Goal: Task Accomplishment & Management: Use online tool/utility

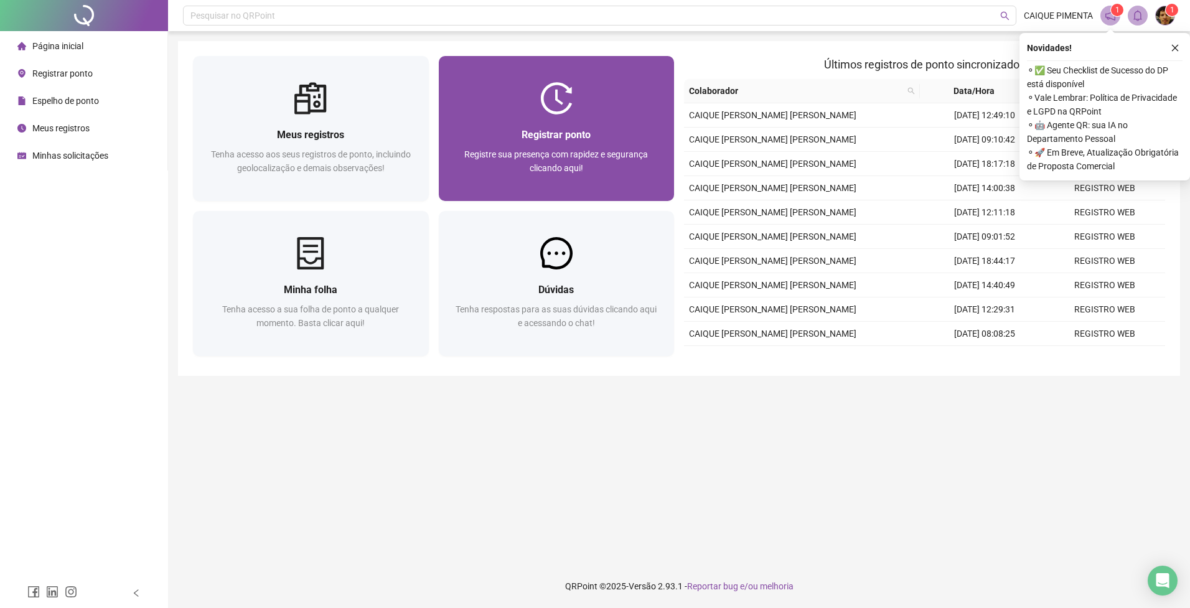
click at [527, 133] on span "Registrar ponto" at bounding box center [556, 135] width 69 height 12
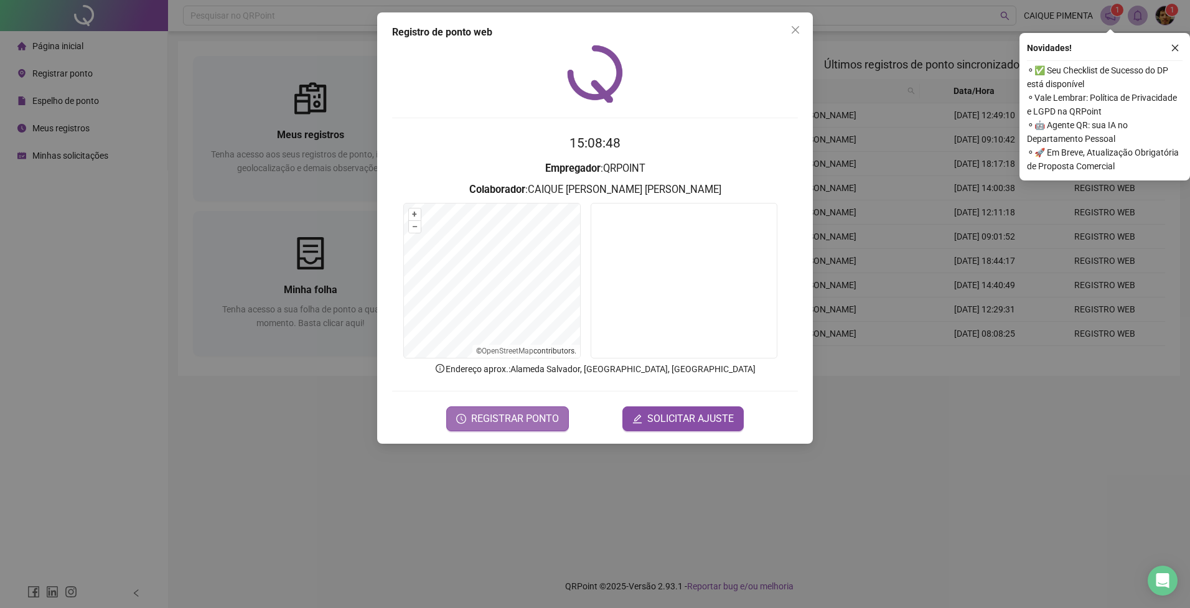
click at [502, 424] on span "REGISTRAR PONTO" at bounding box center [515, 419] width 88 height 15
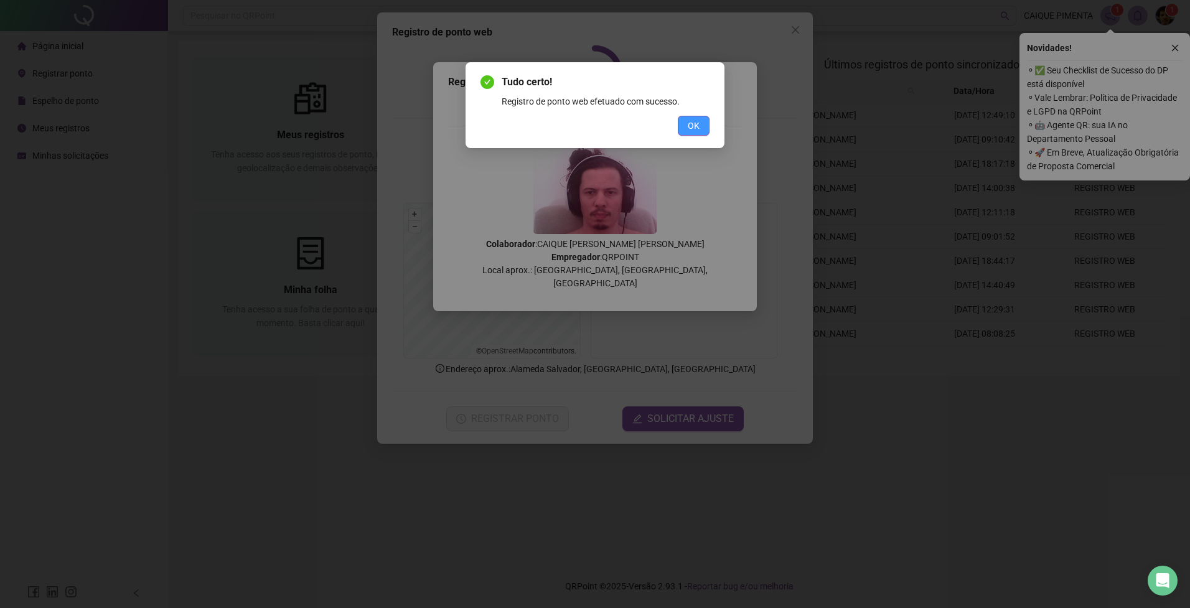
drag, startPoint x: 688, startPoint y: 129, endPoint x: 704, endPoint y: 108, distance: 25.8
click at [689, 129] on span "OK" at bounding box center [694, 126] width 12 height 14
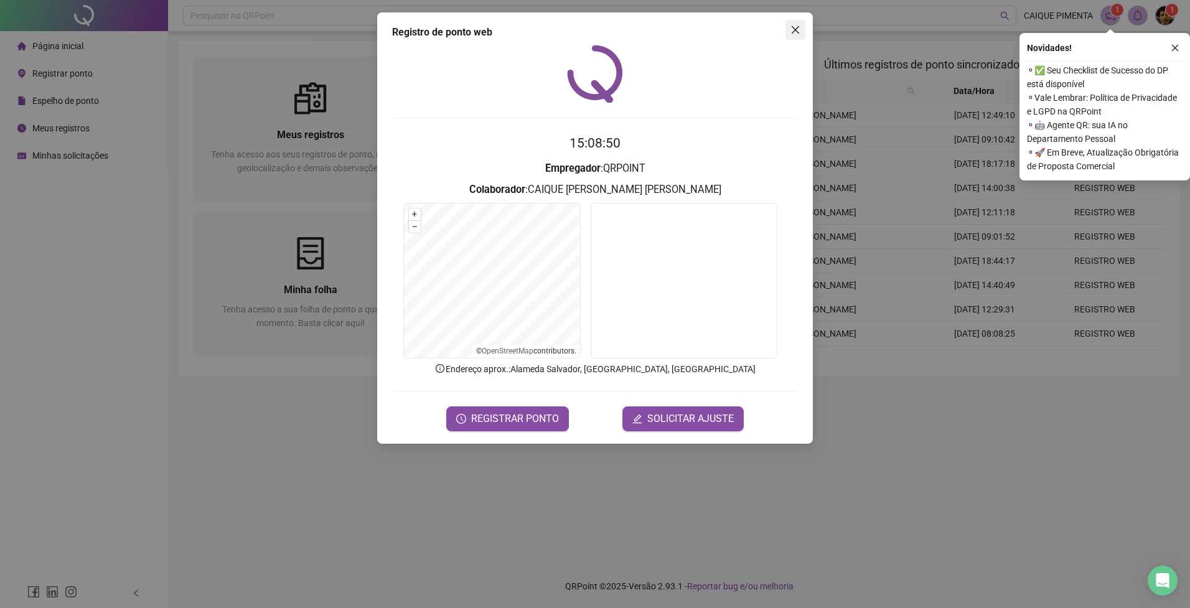
click at [800, 29] on icon "close" at bounding box center [796, 30] width 10 height 10
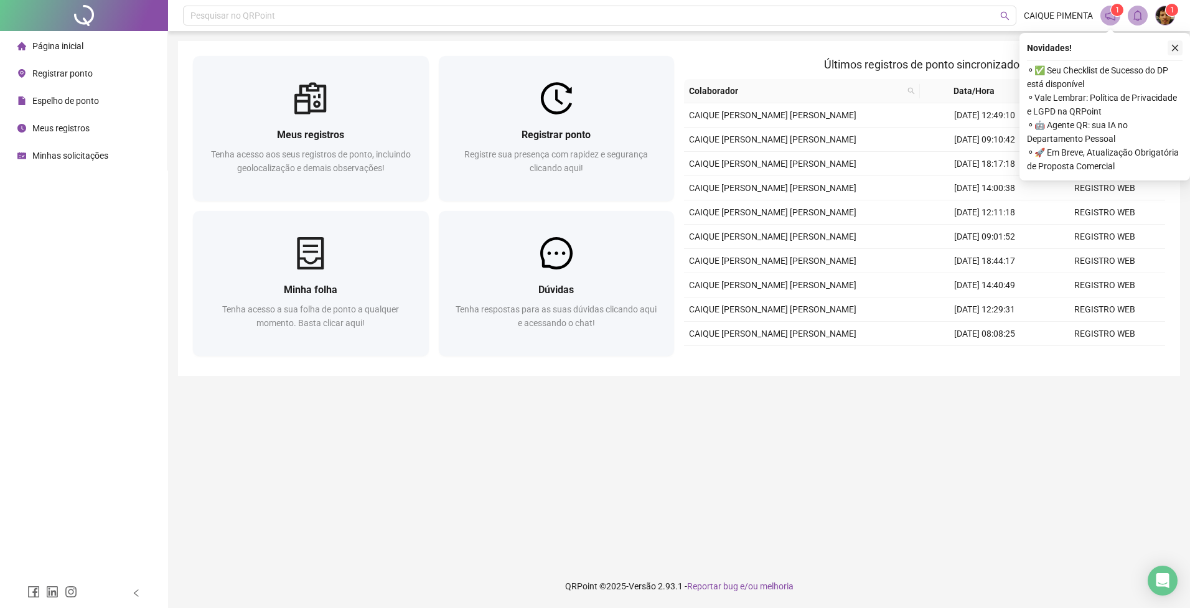
click at [1181, 46] on button "button" at bounding box center [1175, 47] width 15 height 15
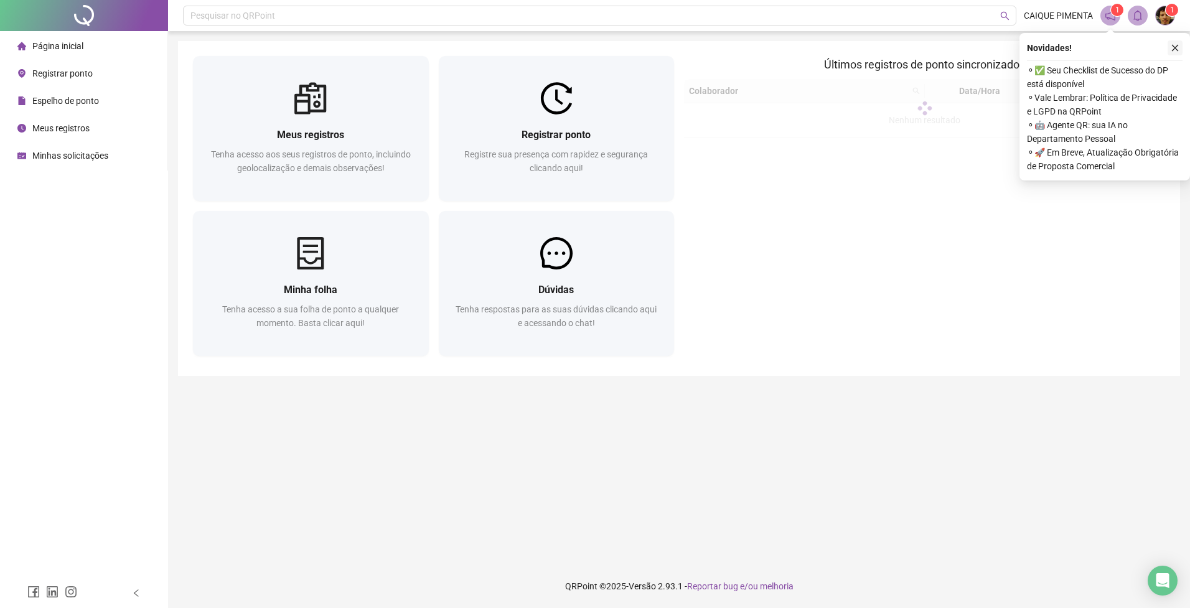
click at [1174, 49] on icon "close" at bounding box center [1175, 48] width 9 height 9
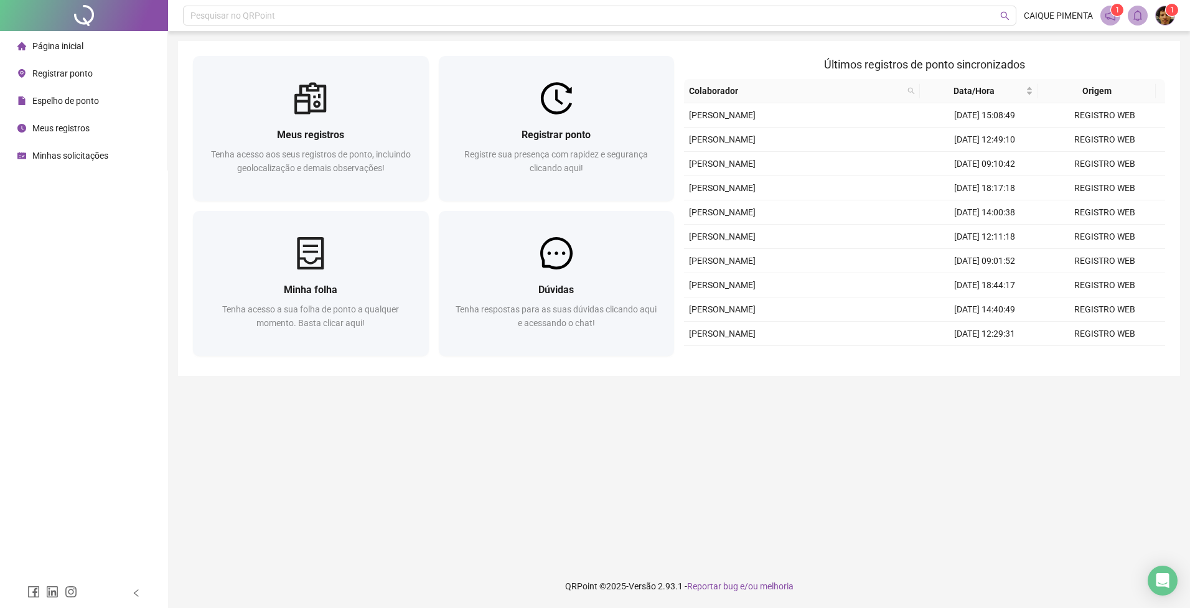
click at [452, 458] on main "Meus registros Tenha acesso aos seus registros de ponto, incluindo geolocalizaç…" at bounding box center [679, 298] width 1002 height 514
